Goal: Task Accomplishment & Management: Manage account settings

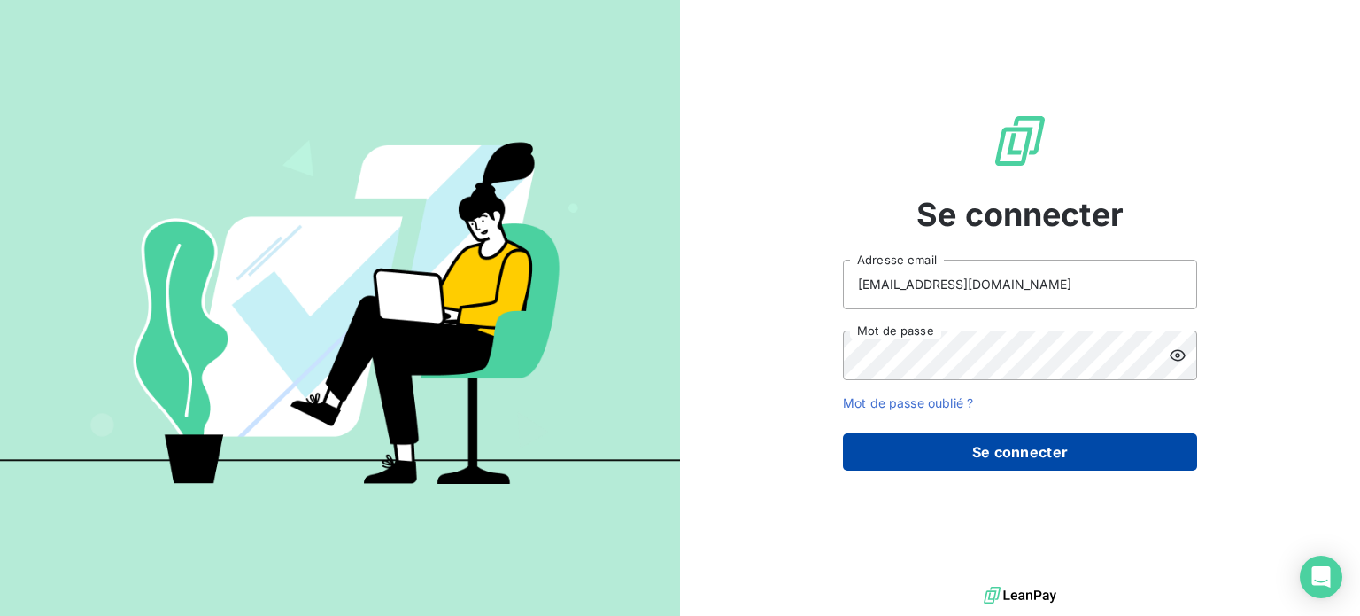
click at [956, 453] on button "Se connecter" at bounding box center [1020, 451] width 354 height 37
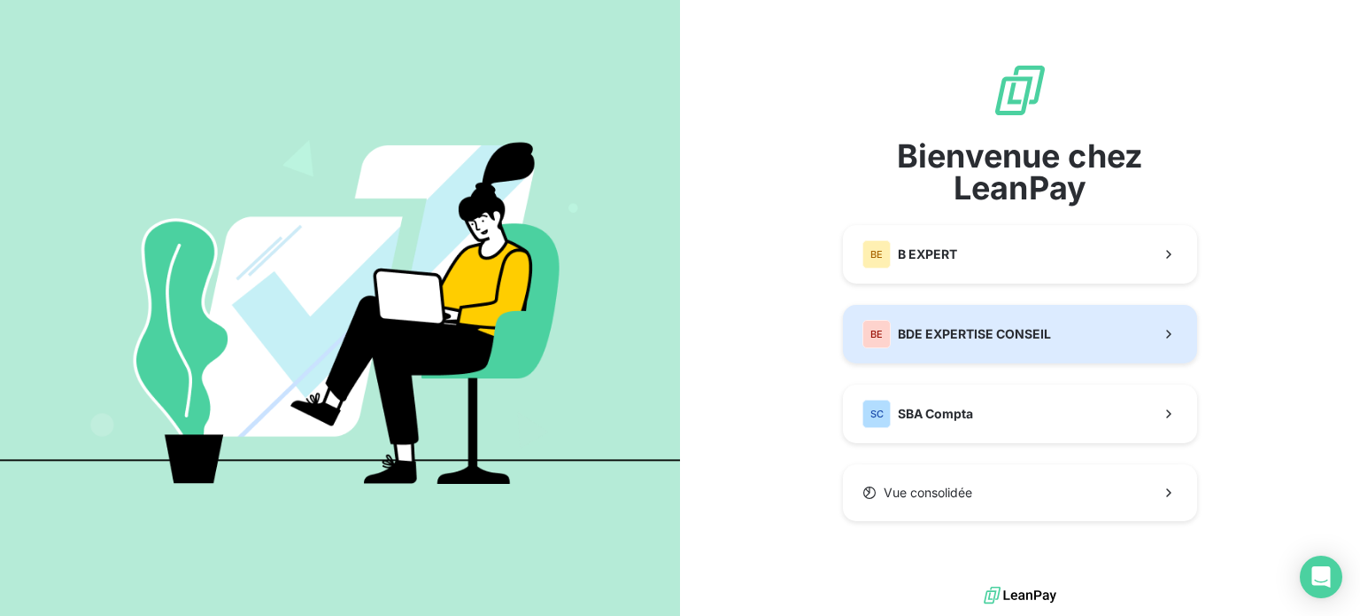
click at [1055, 329] on button "BE BDE EXPERTISE CONSEIL" at bounding box center [1020, 334] width 354 height 58
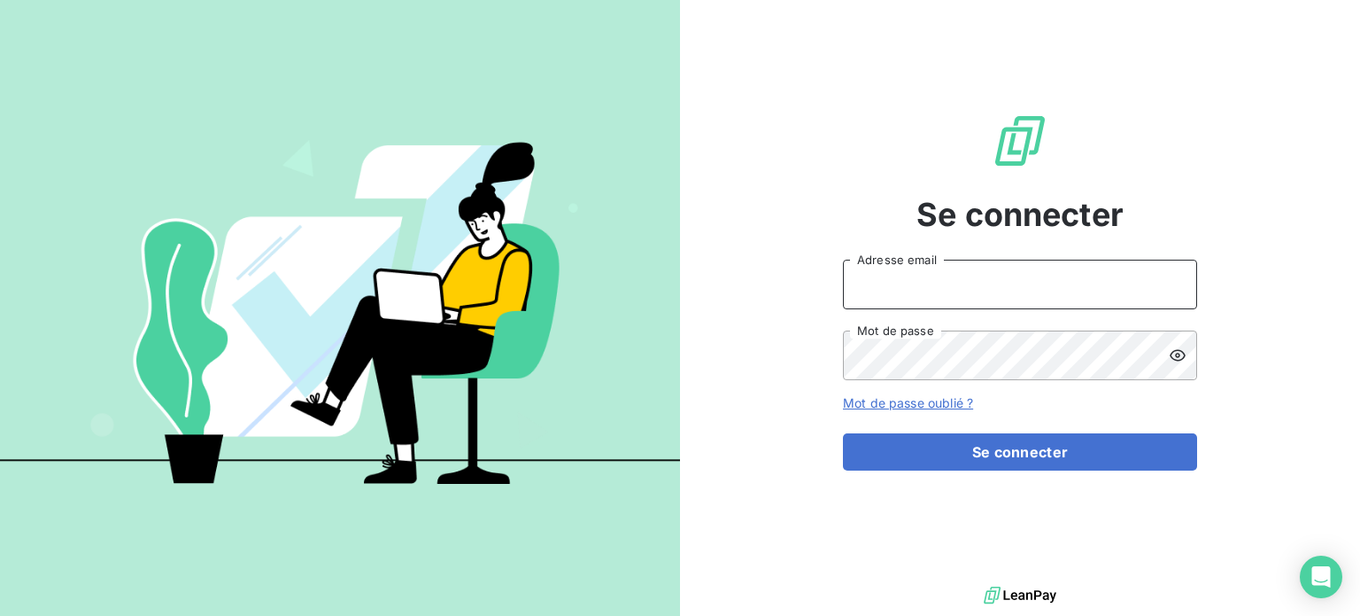
type input "[EMAIL_ADDRESS][DOMAIN_NAME]"
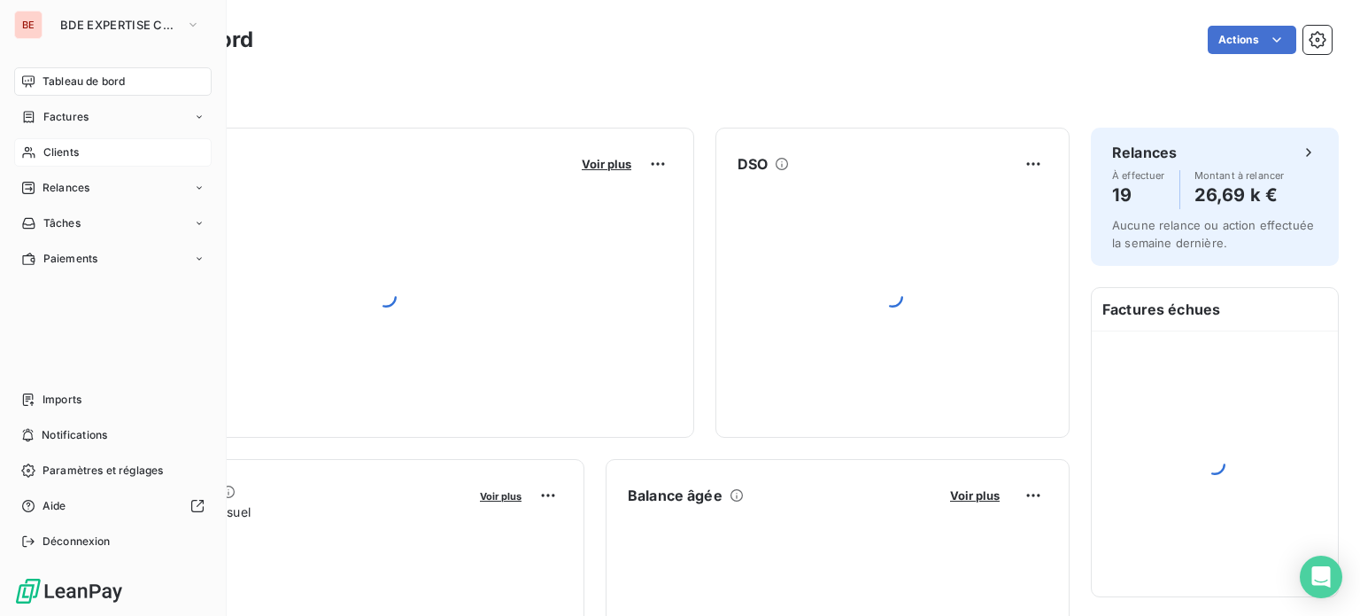
click at [72, 158] on span "Clients" at bounding box center [60, 152] width 35 height 16
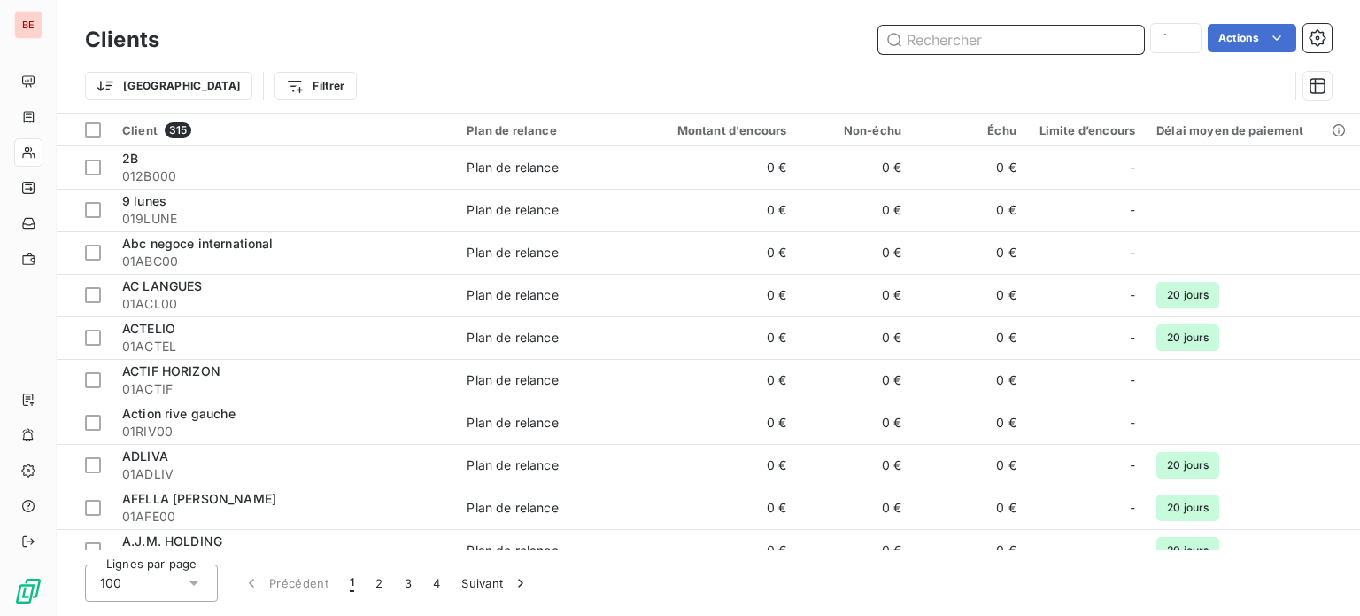
click at [932, 47] on input "text" at bounding box center [1012, 40] width 266 height 28
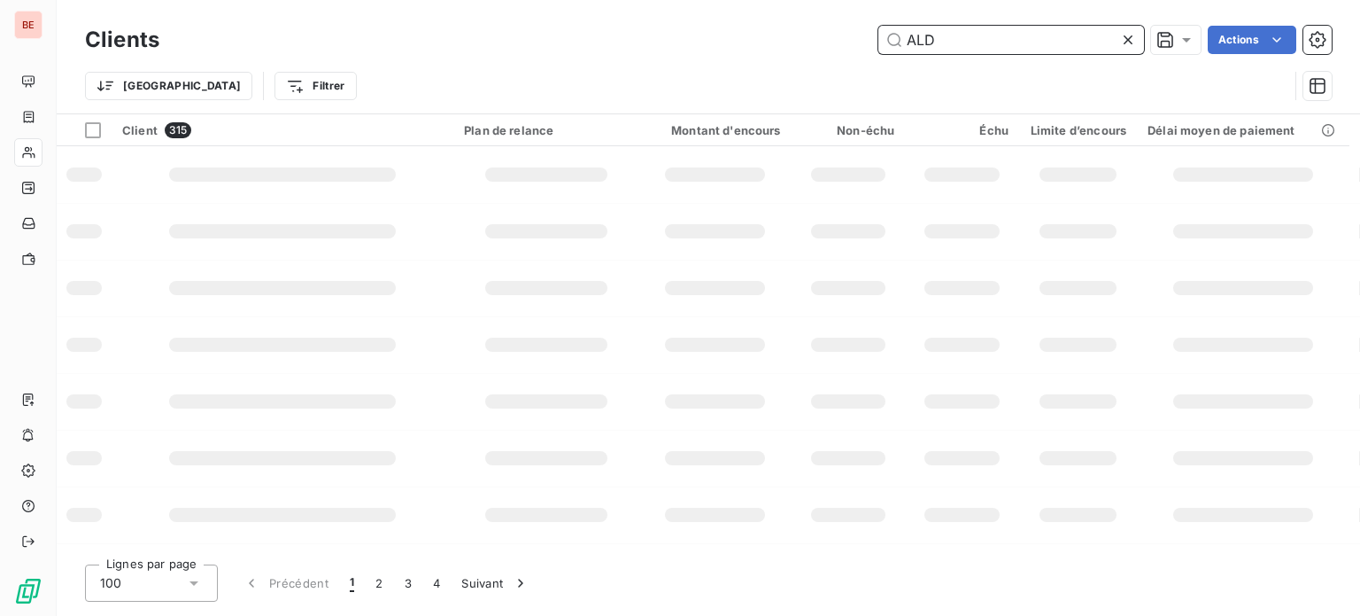
click at [943, 38] on input "ALD" at bounding box center [1012, 40] width 266 height 28
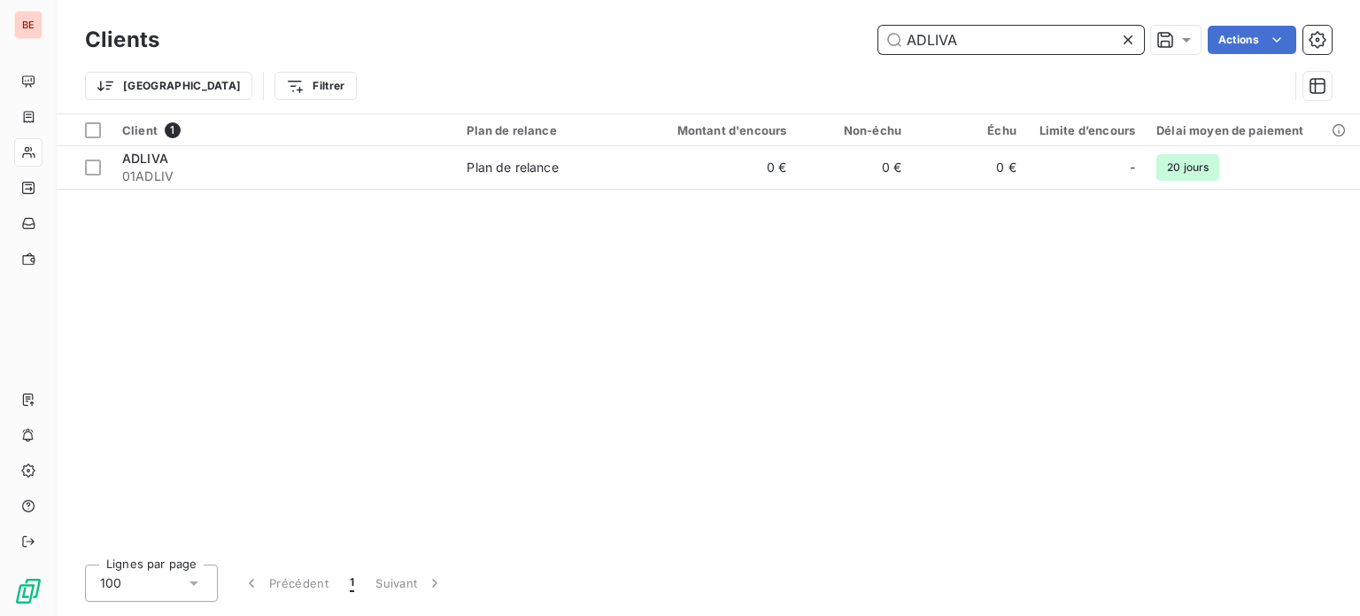
type input "ADLIVA"
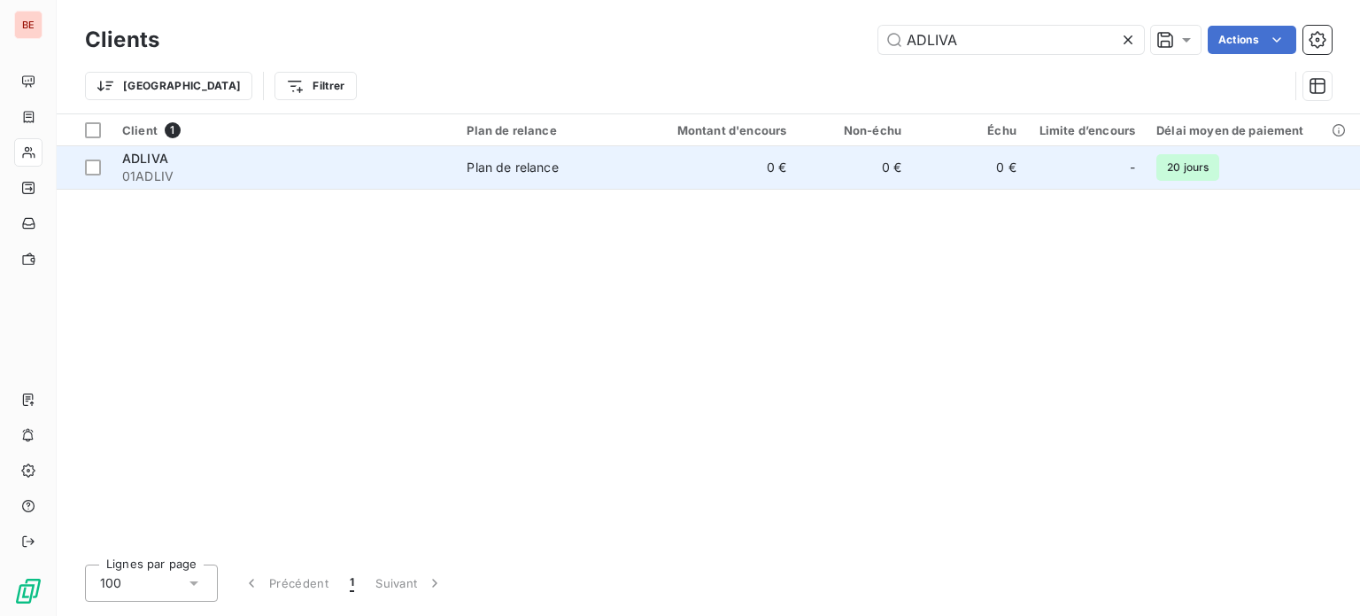
click at [161, 159] on span "ADLIVA" at bounding box center [145, 158] width 46 height 15
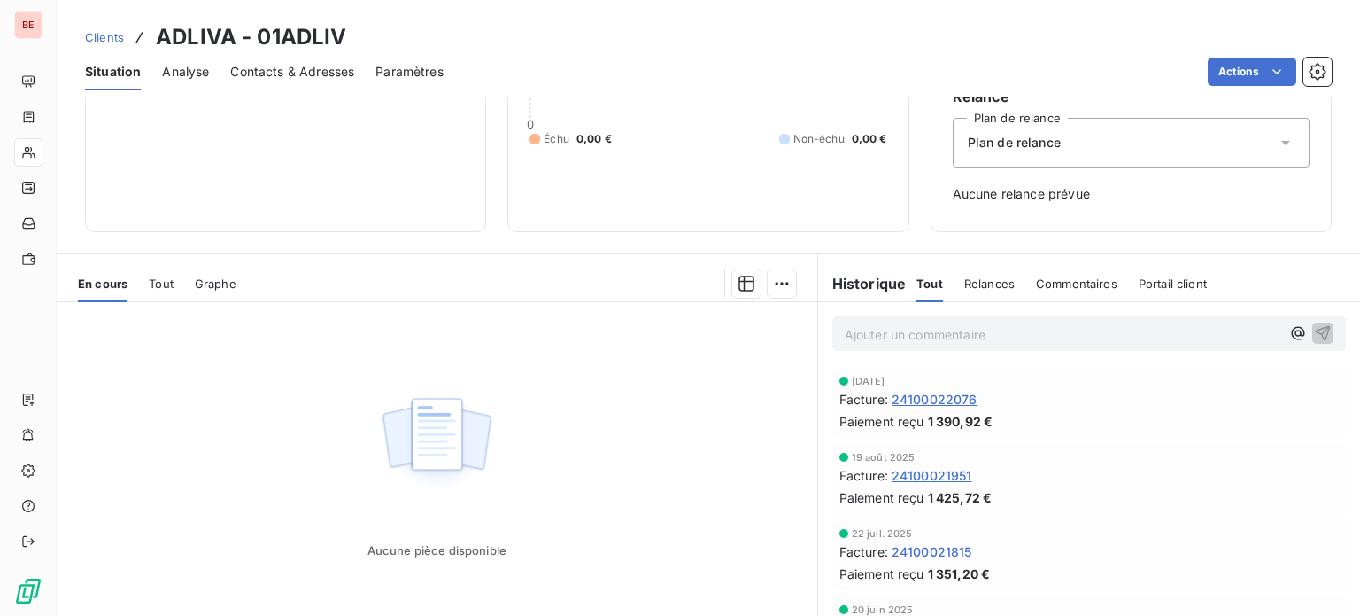
scroll to position [256, 0]
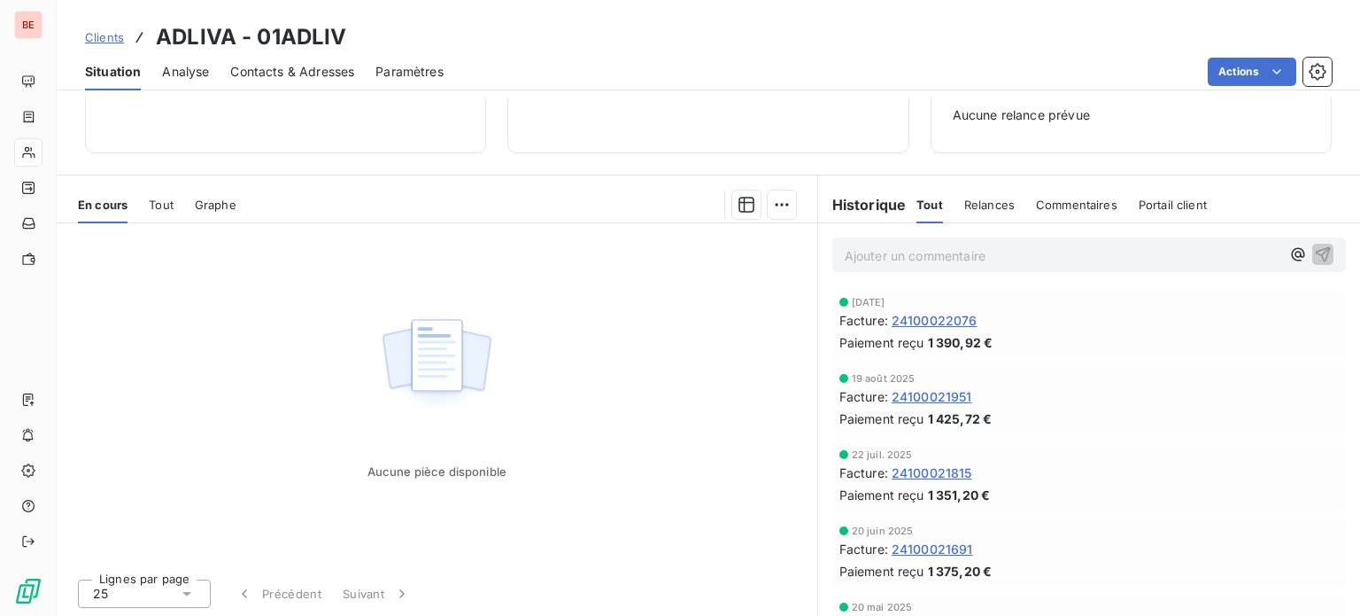
click at [940, 312] on span "24100022076" at bounding box center [935, 320] width 86 height 19
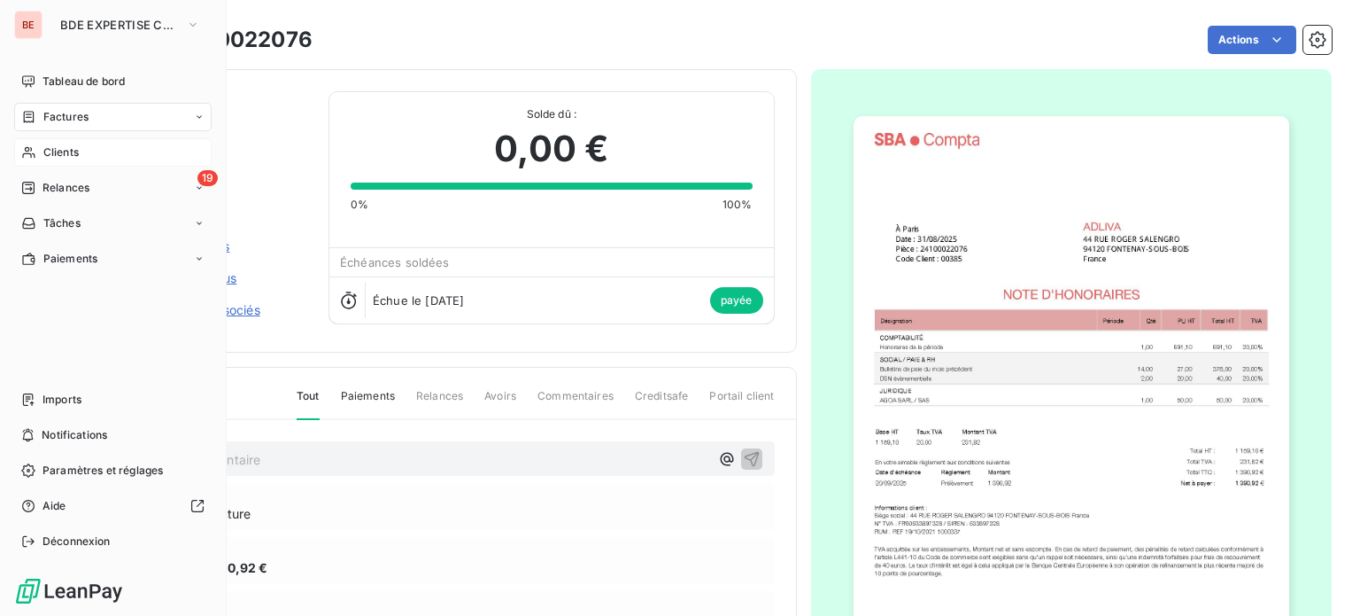
click at [36, 123] on div "Factures" at bounding box center [54, 117] width 67 height 16
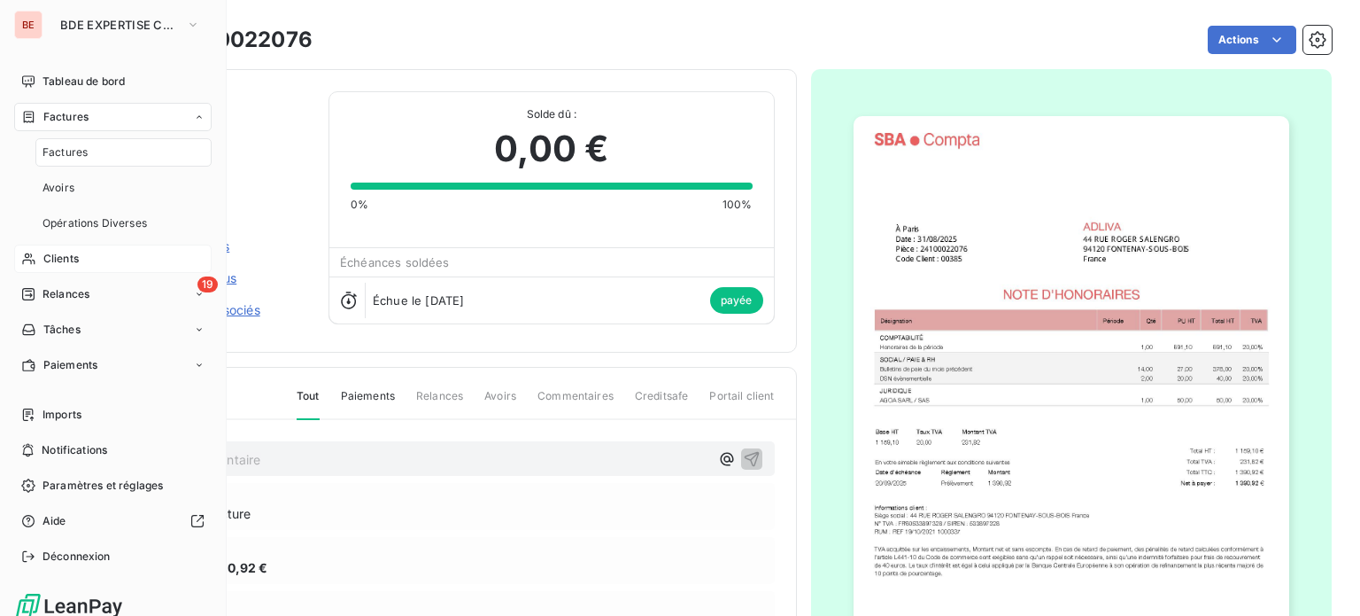
click at [69, 151] on span "Factures" at bounding box center [65, 152] width 45 height 16
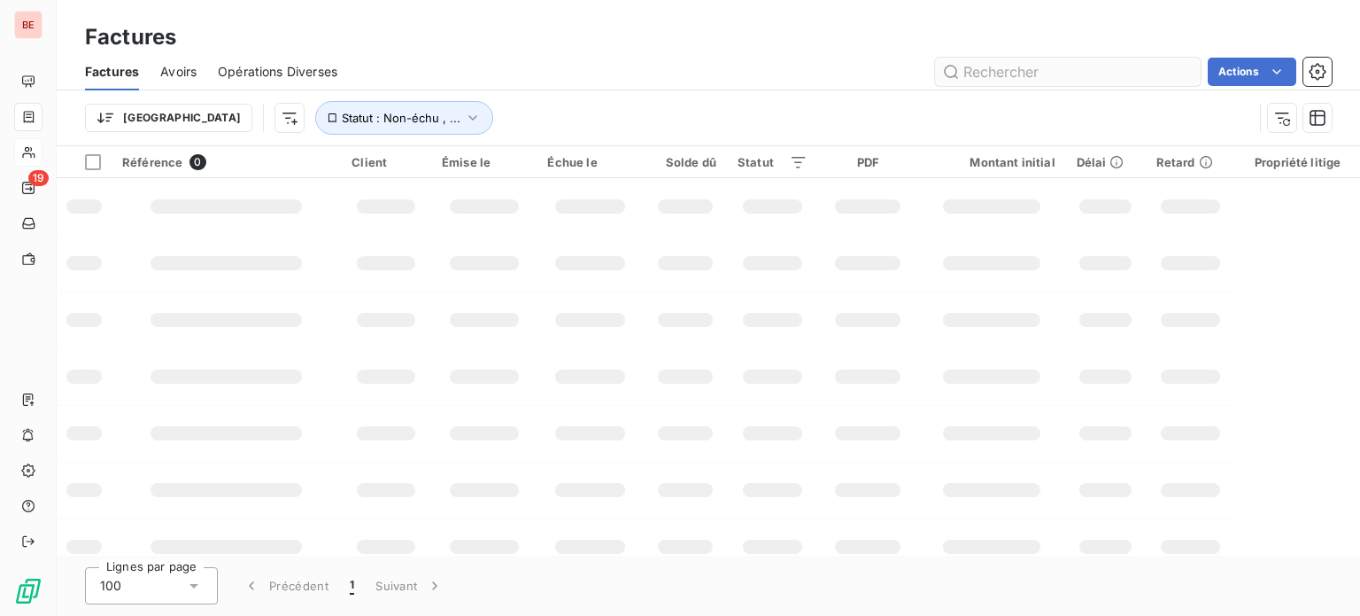
click at [1041, 66] on input "text" at bounding box center [1068, 72] width 266 height 28
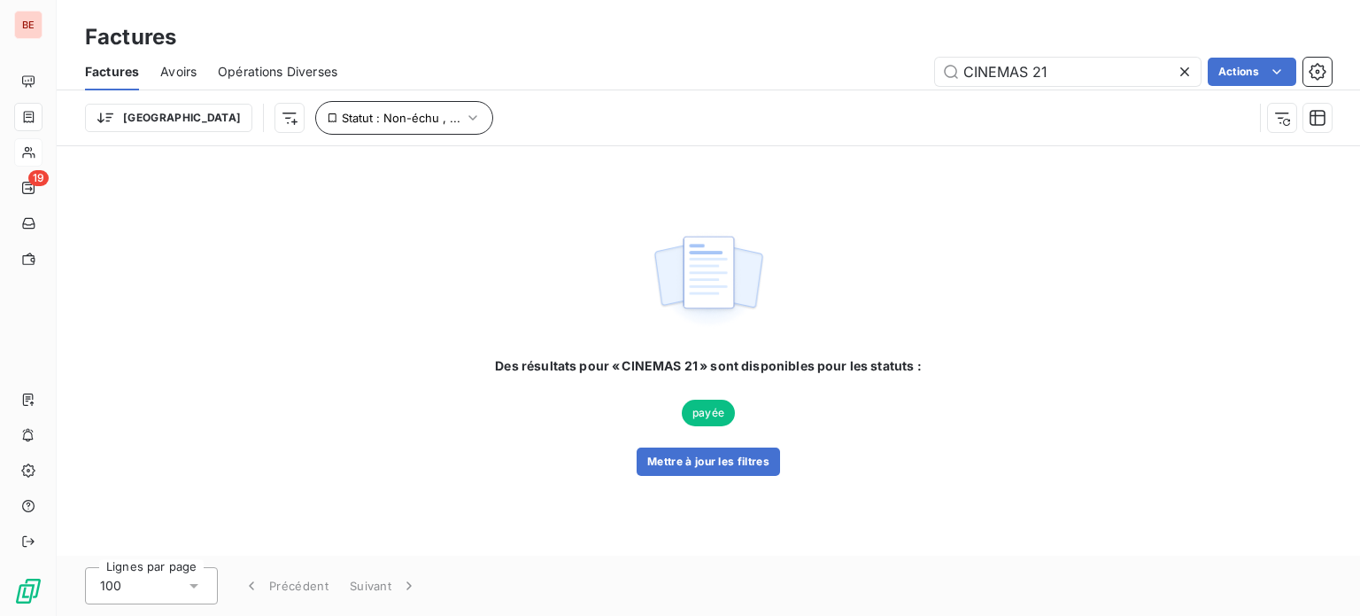
type input "CINEMAS 21"
click at [464, 117] on icon "button" at bounding box center [473, 118] width 18 height 18
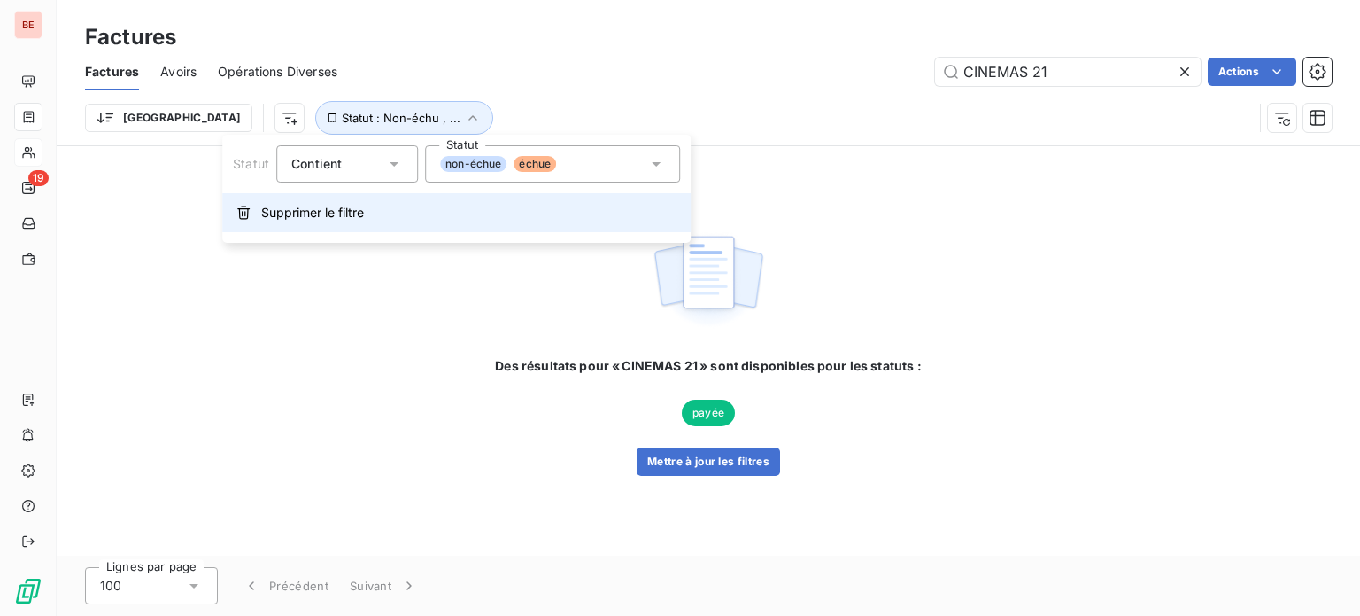
click at [319, 207] on span "Supprimer le filtre" at bounding box center [312, 213] width 103 height 18
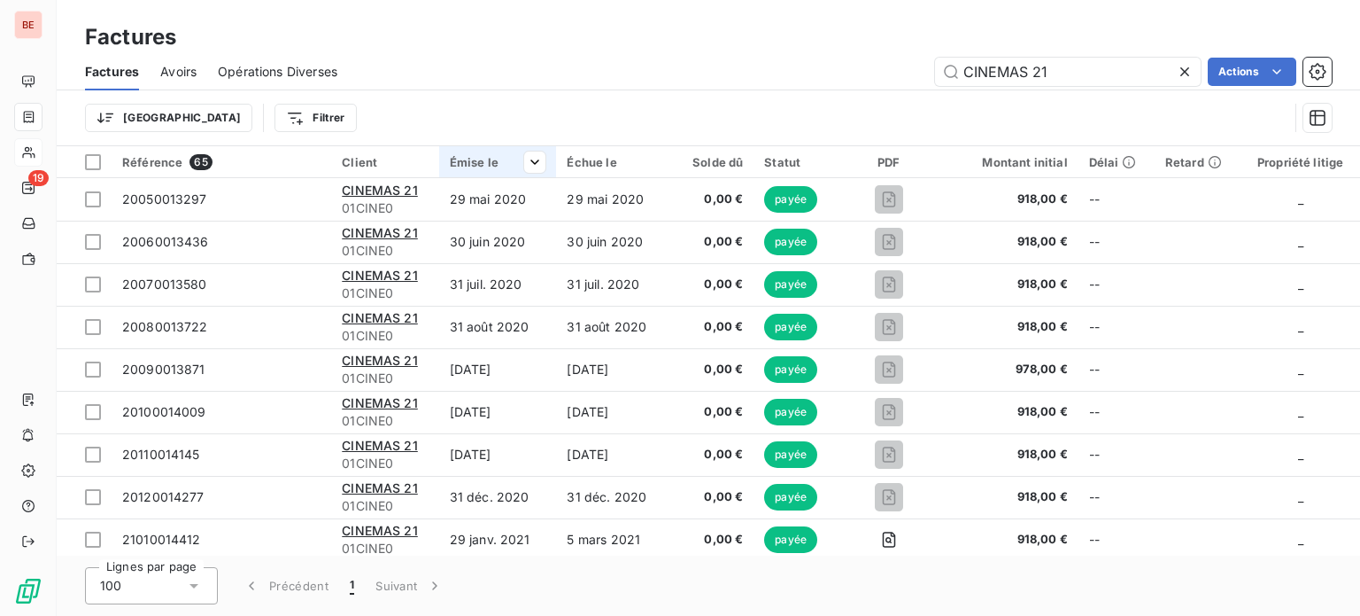
click at [478, 162] on div "Émise le" at bounding box center [498, 162] width 97 height 14
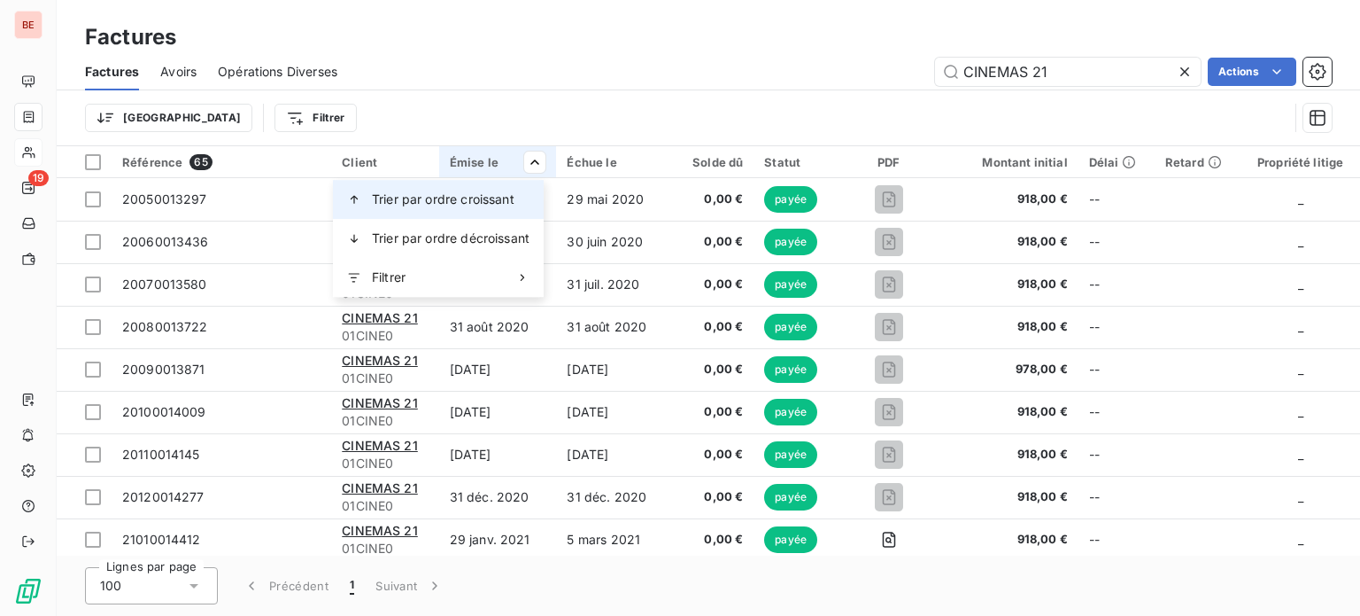
click at [491, 203] on span "Trier par ordre croissant" at bounding box center [443, 199] width 143 height 18
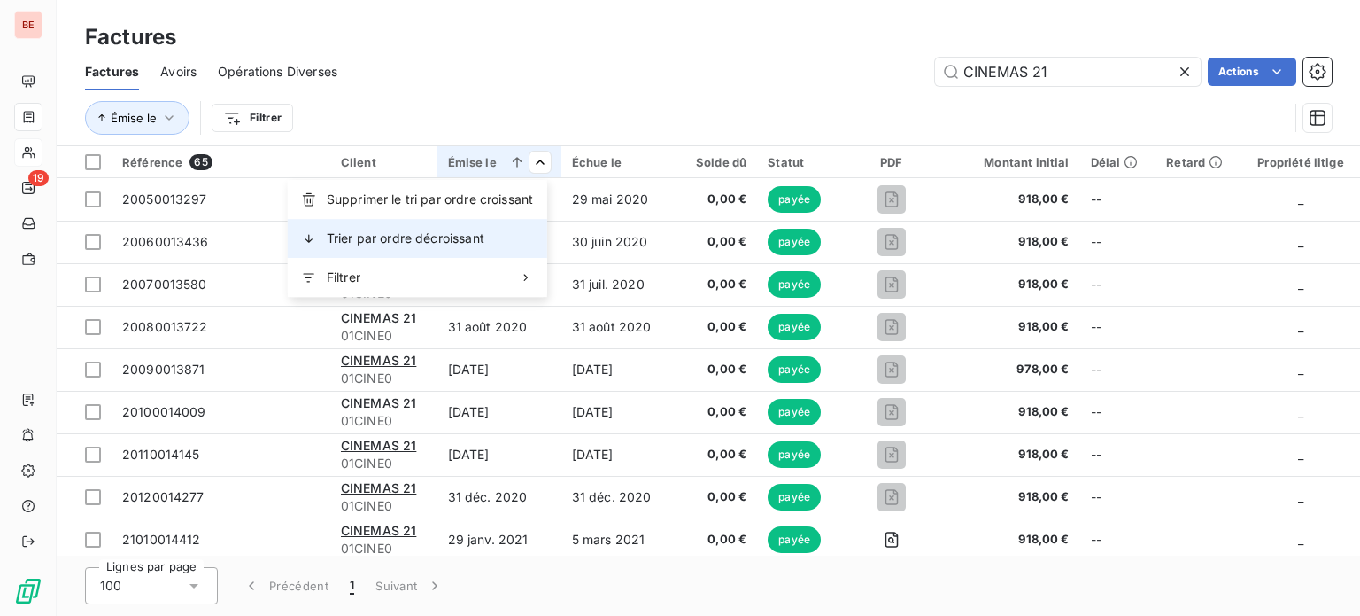
click at [482, 235] on span "Trier par ordre décroissant" at bounding box center [406, 238] width 158 height 18
